Goal: Task Accomplishment & Management: Manage account settings

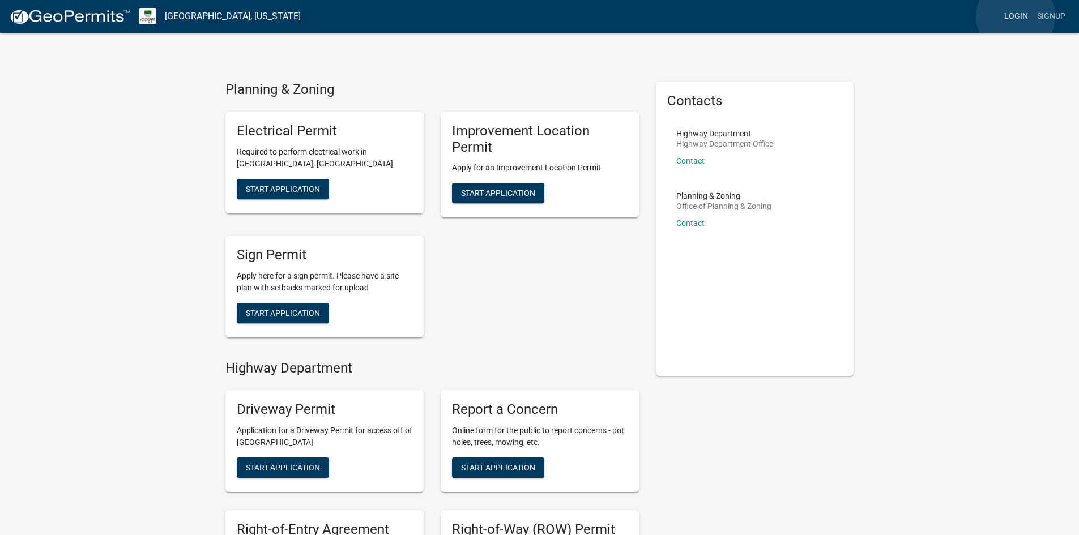
click at [1016, 16] on link "Login" at bounding box center [1016, 17] width 33 height 22
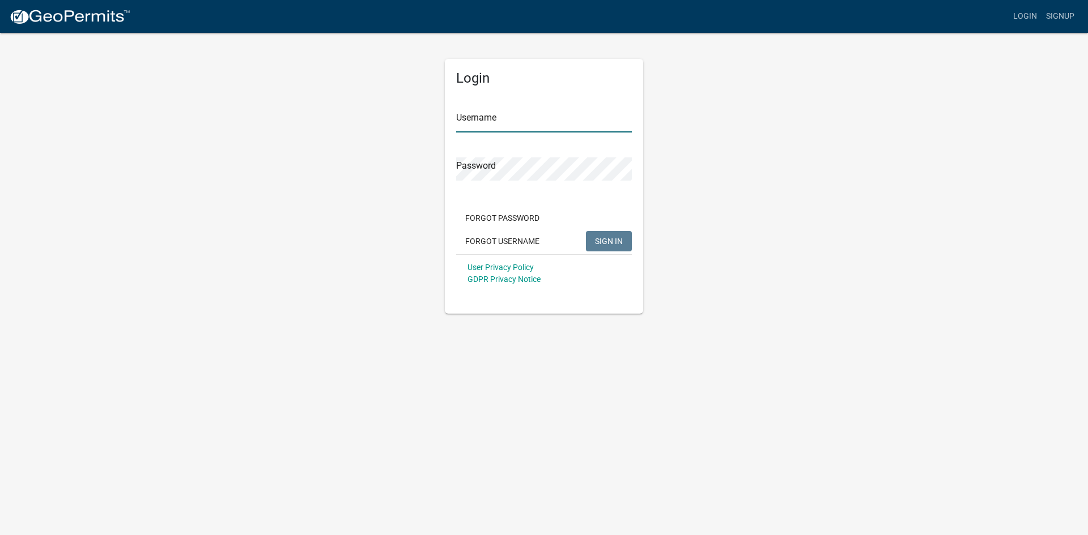
click at [511, 120] on input "Username" at bounding box center [544, 120] width 176 height 23
type input "[EMAIL_ADDRESS][DOMAIN_NAME]"
click at [586, 231] on button "SIGN IN" at bounding box center [609, 241] width 46 height 20
click at [453, 169] on div "Login Username [EMAIL_ADDRESS][DOMAIN_NAME] Password Forgot Password Forgot Use…" at bounding box center [544, 186] width 198 height 255
click at [586, 231] on button "SIGN IN" at bounding box center [609, 241] width 46 height 20
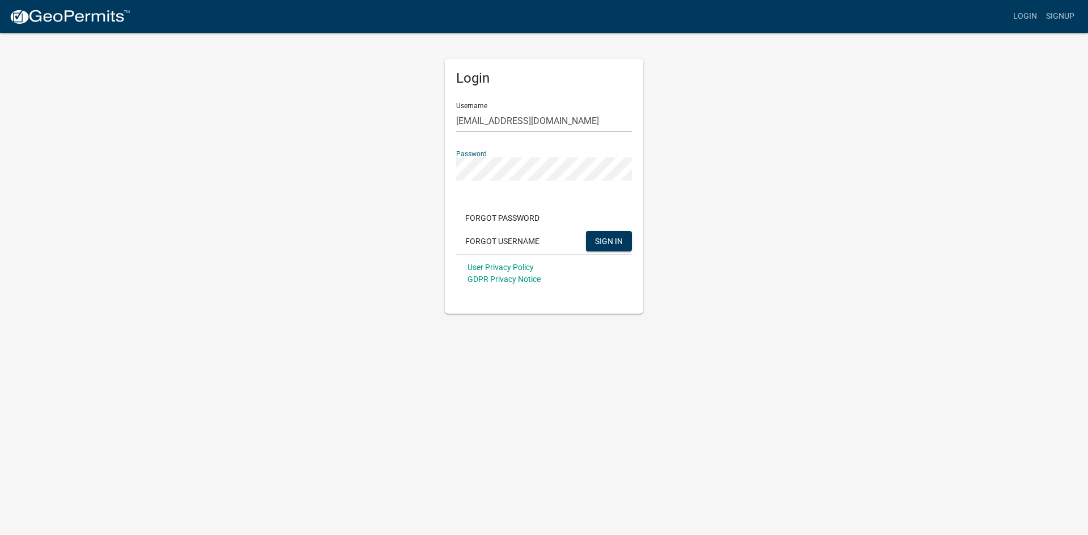
click at [586, 231] on button "SIGN IN" at bounding box center [609, 241] width 46 height 20
click at [527, 214] on button "Forgot Password" at bounding box center [502, 218] width 92 height 20
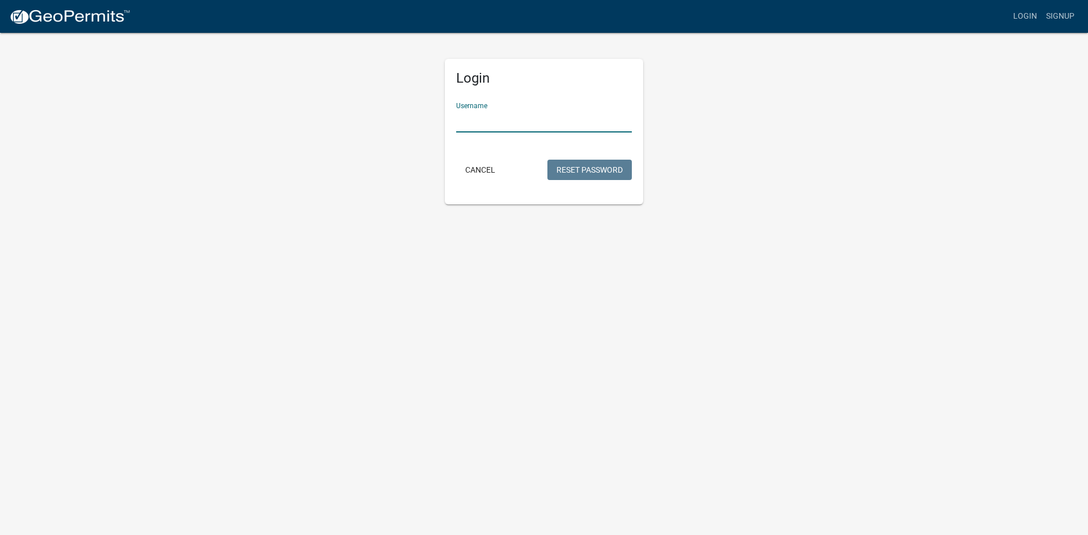
click at [534, 122] on input "Username" at bounding box center [544, 120] width 176 height 23
type input "[EMAIL_ADDRESS][DOMAIN_NAME]"
click at [591, 169] on button "Reset Password" at bounding box center [589, 170] width 84 height 20
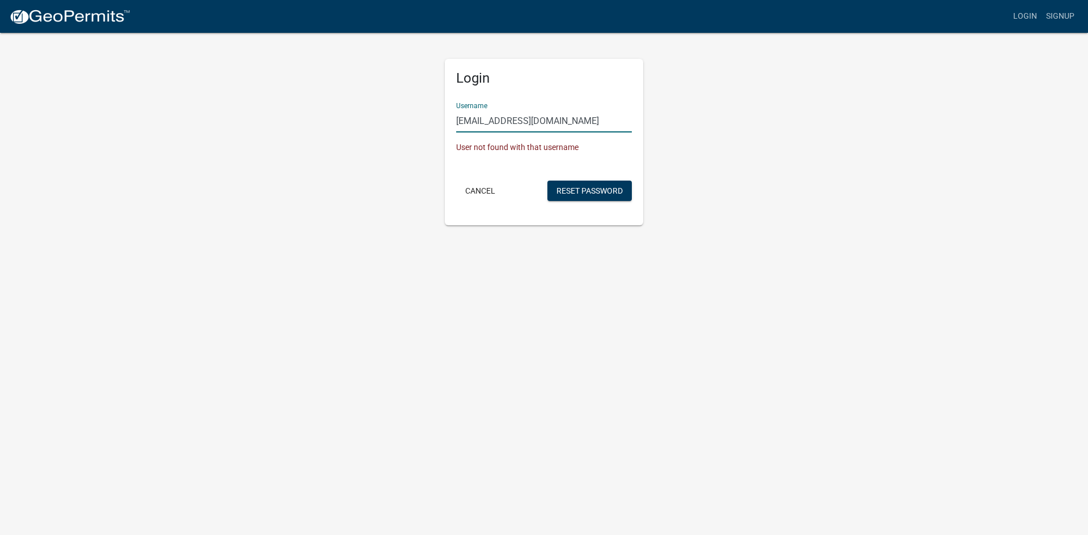
drag, startPoint x: 589, startPoint y: 123, endPoint x: 446, endPoint y: 125, distance: 143.3
click at [446, 125] on div "Login Username [EMAIL_ADDRESS][DOMAIN_NAME] User not found with that username C…" at bounding box center [544, 142] width 198 height 167
click at [471, 186] on button "Cancel" at bounding box center [480, 191] width 48 height 20
